Goal: Find specific page/section: Find specific page/section

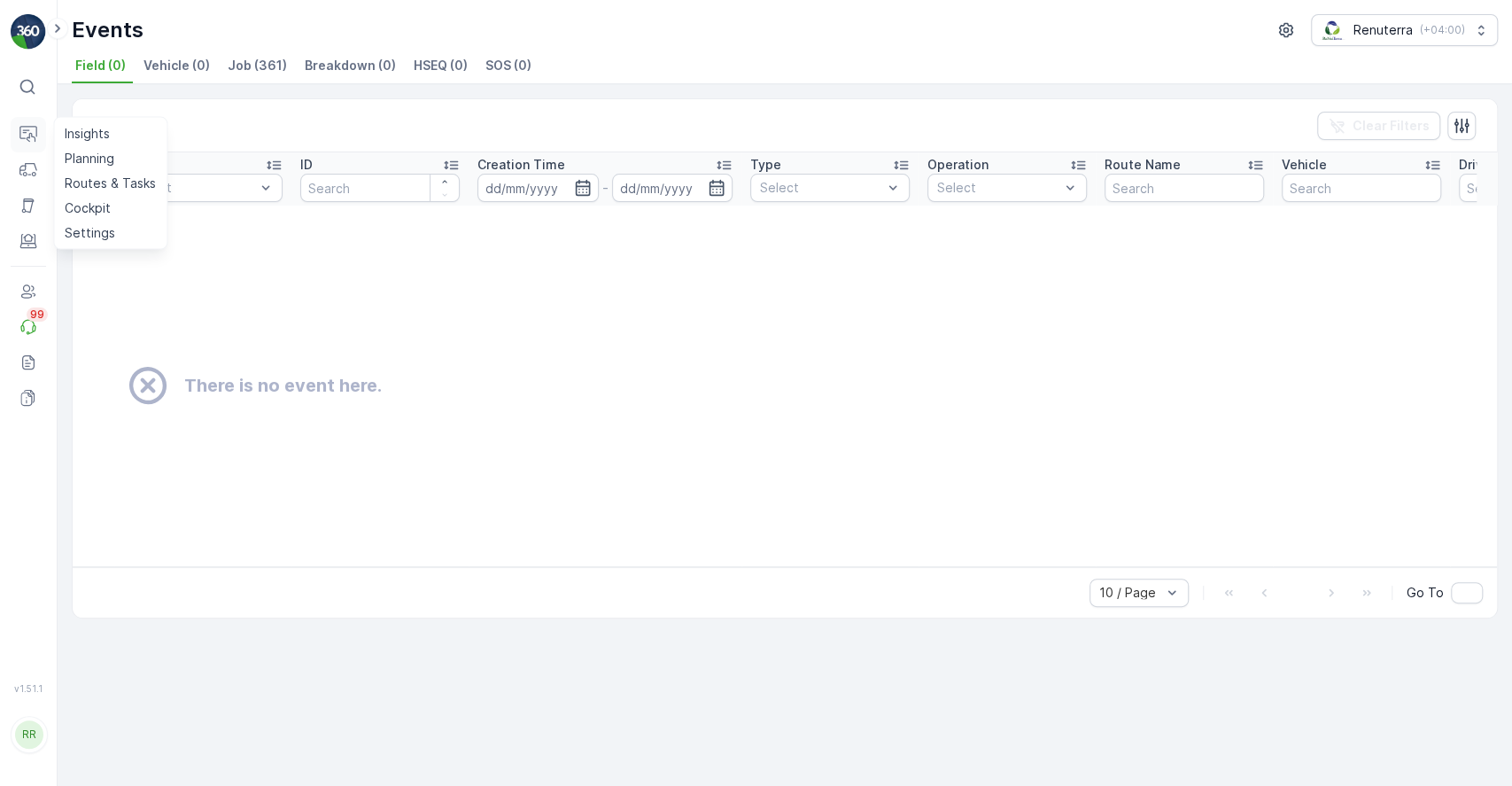
click at [22, 138] on icon at bounding box center [28, 132] width 18 height 13
click at [88, 128] on p "Insights" at bounding box center [87, 133] width 45 height 18
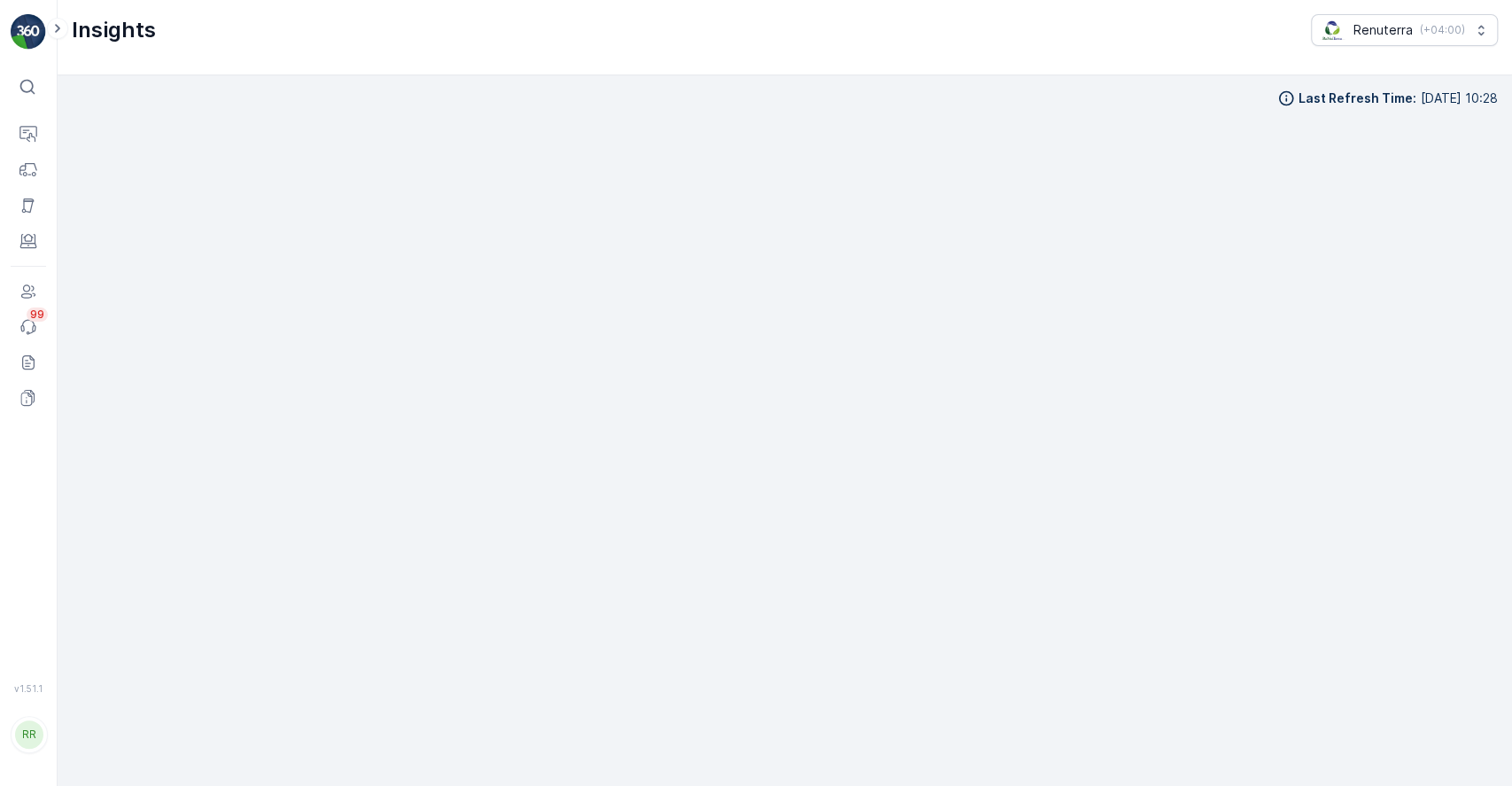
scroll to position [22, 0]
